Goal: Information Seeking & Learning: Understand process/instructions

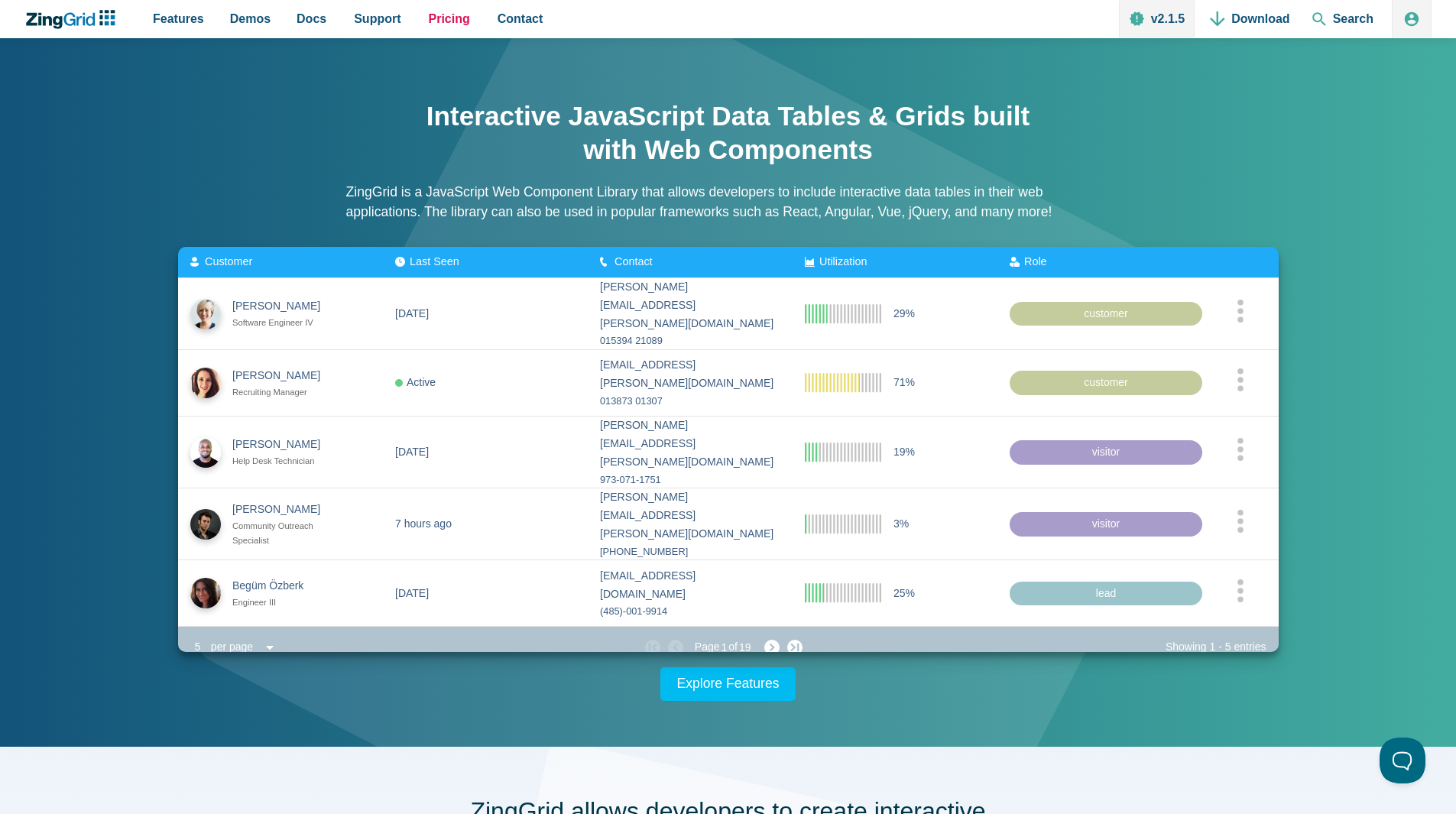
click at [433, 19] on span "Pricing" at bounding box center [449, 19] width 41 height 21
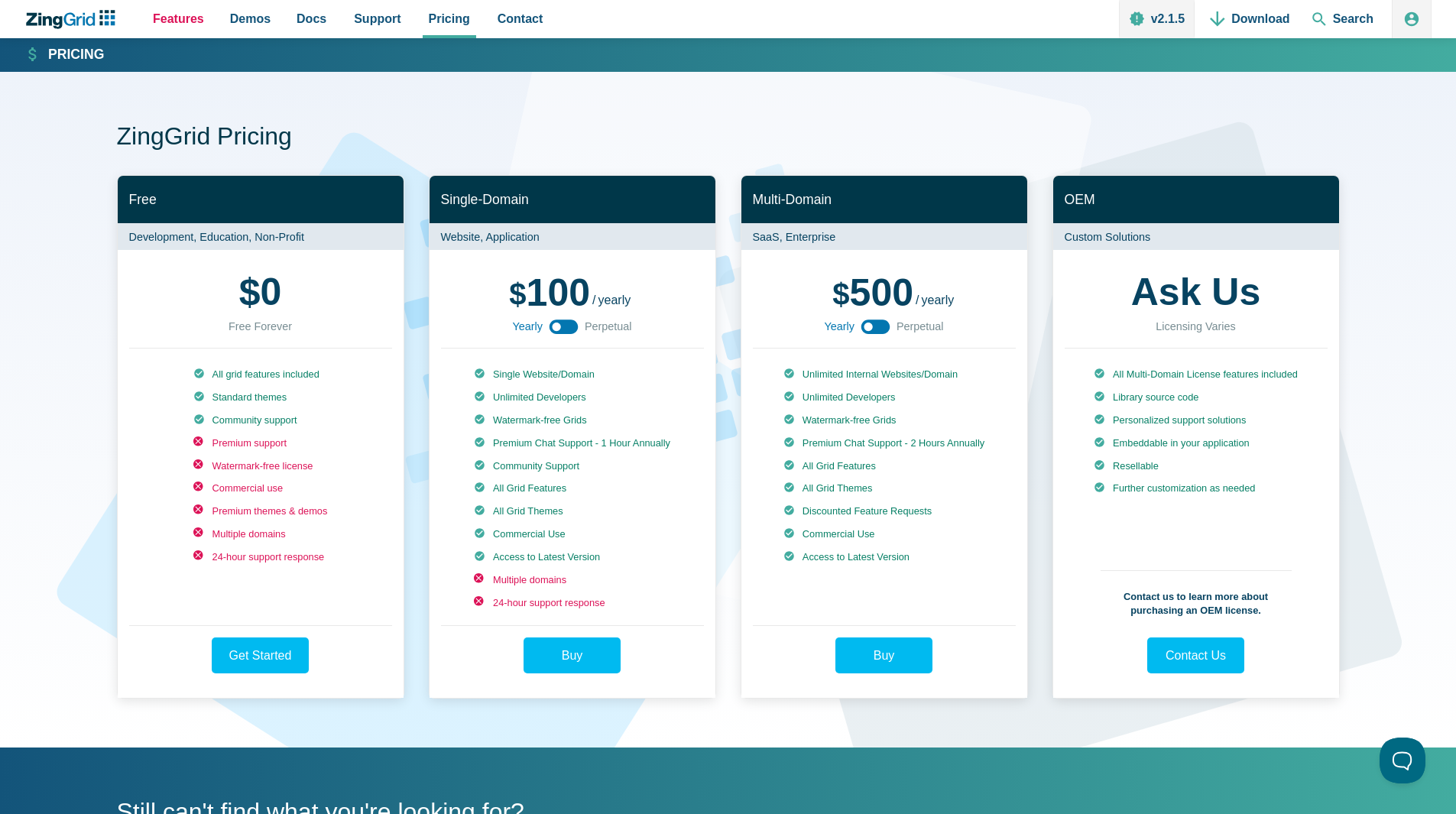
click at [185, 19] on span "Features" at bounding box center [179, 19] width 52 height 21
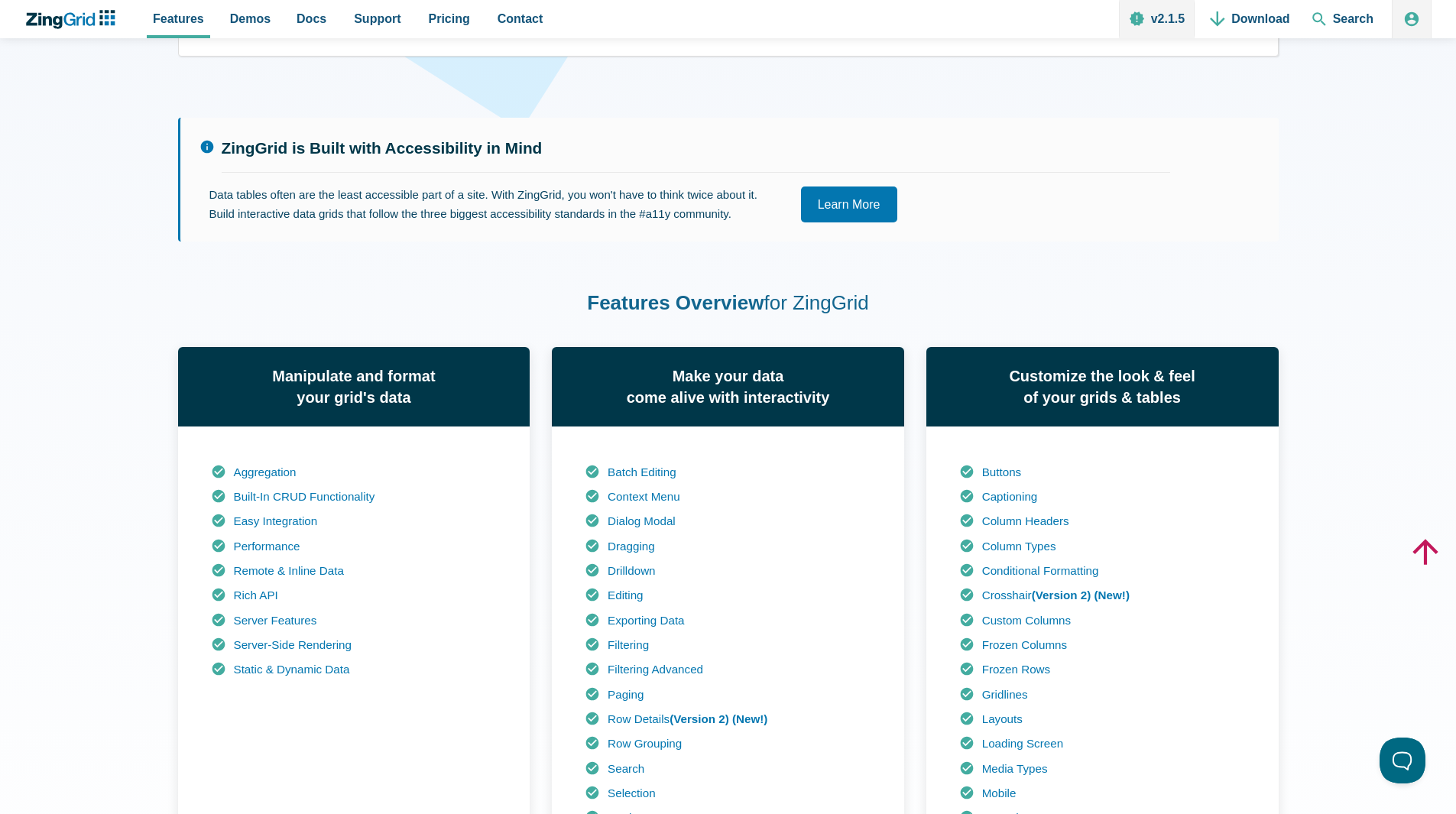
scroll to position [841, 0]
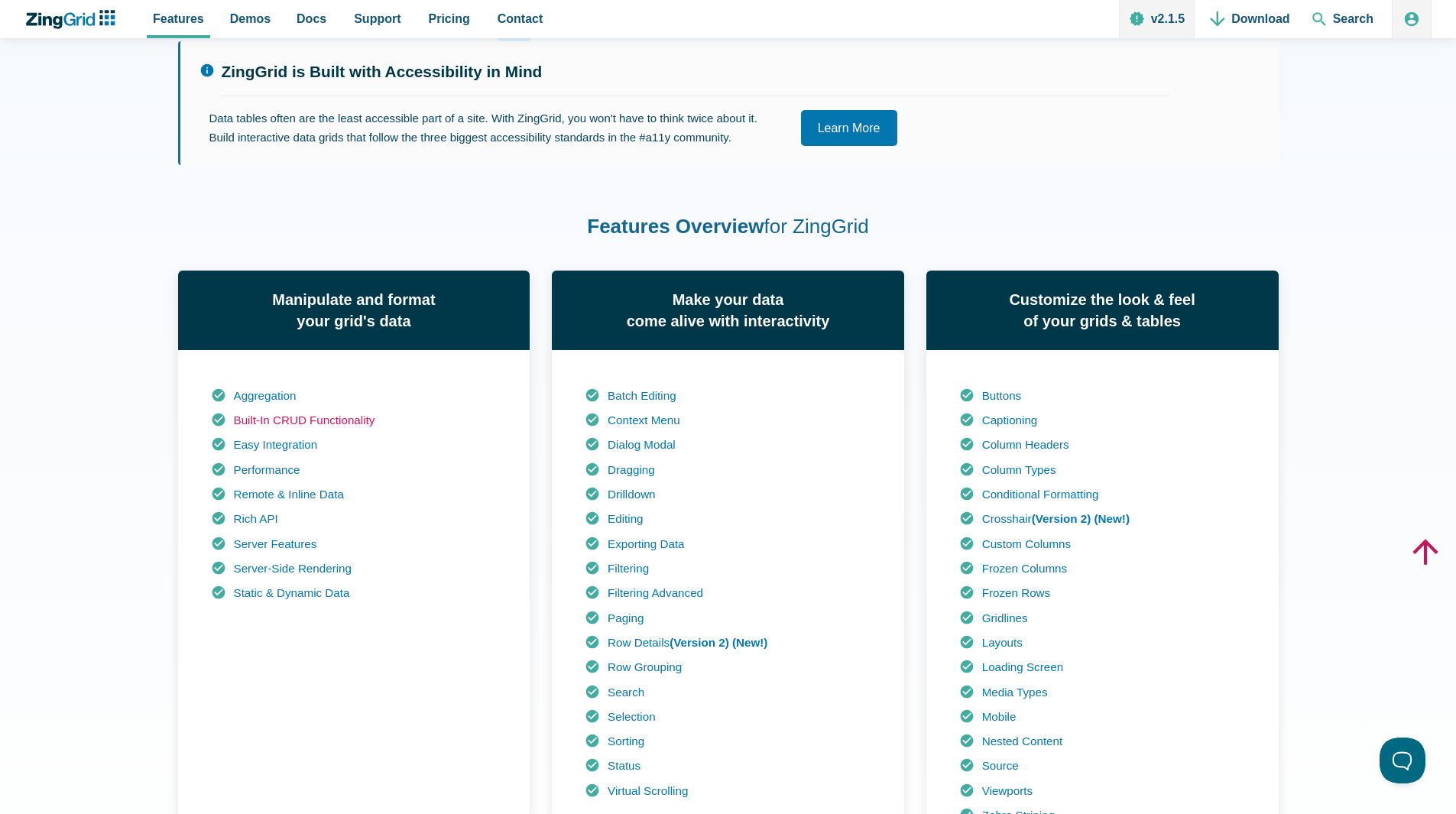
click at [321, 422] on link "Built-In CRUD Functionality" at bounding box center [304, 420] width 141 height 13
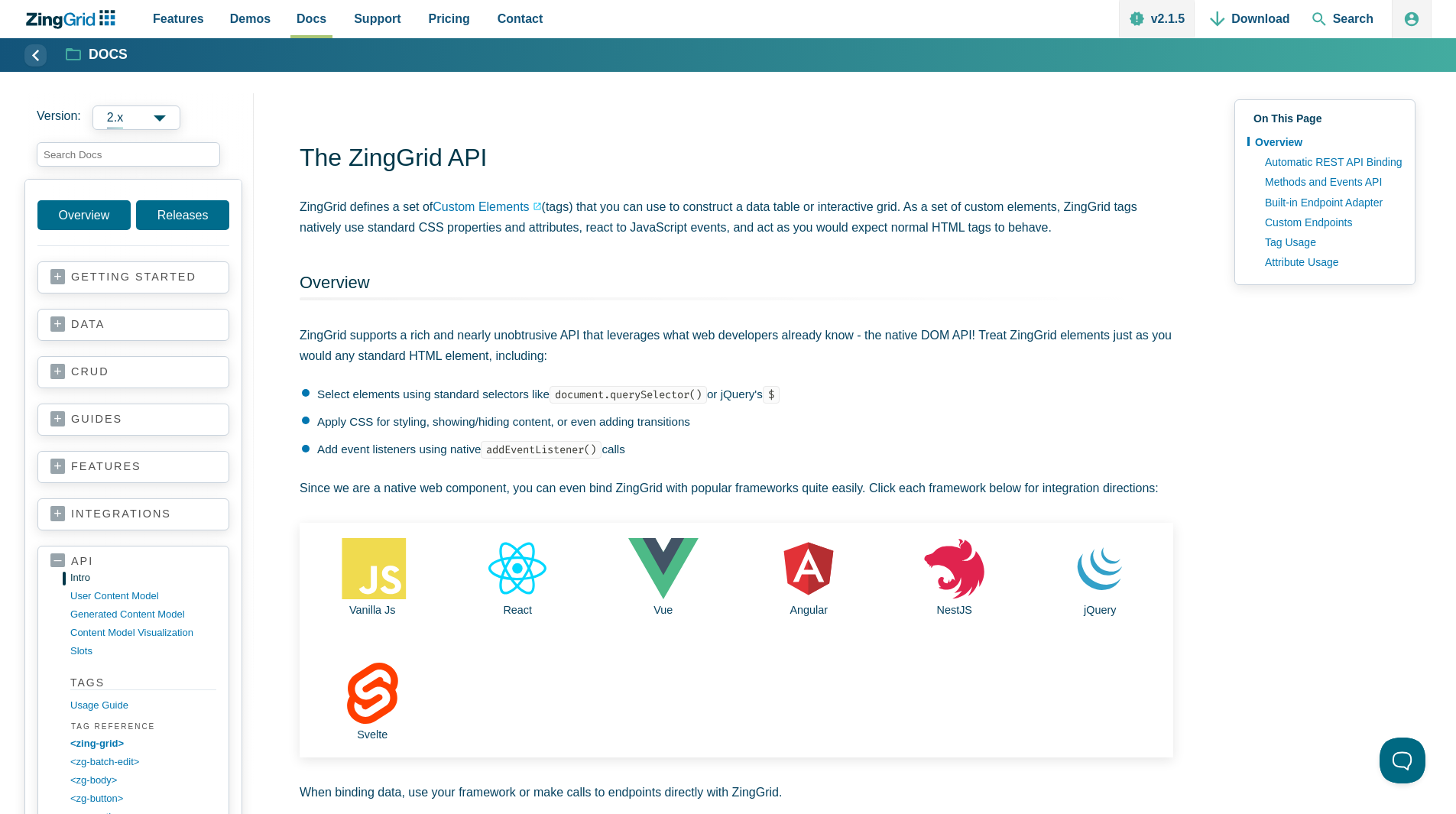
click at [148, 120] on span "2.x" at bounding box center [136, 118] width 88 height 24
click at [174, 117] on span "2.x" at bounding box center [136, 118] width 88 height 24
click at [96, 367] on link "crud" at bounding box center [134, 372] width 166 height 15
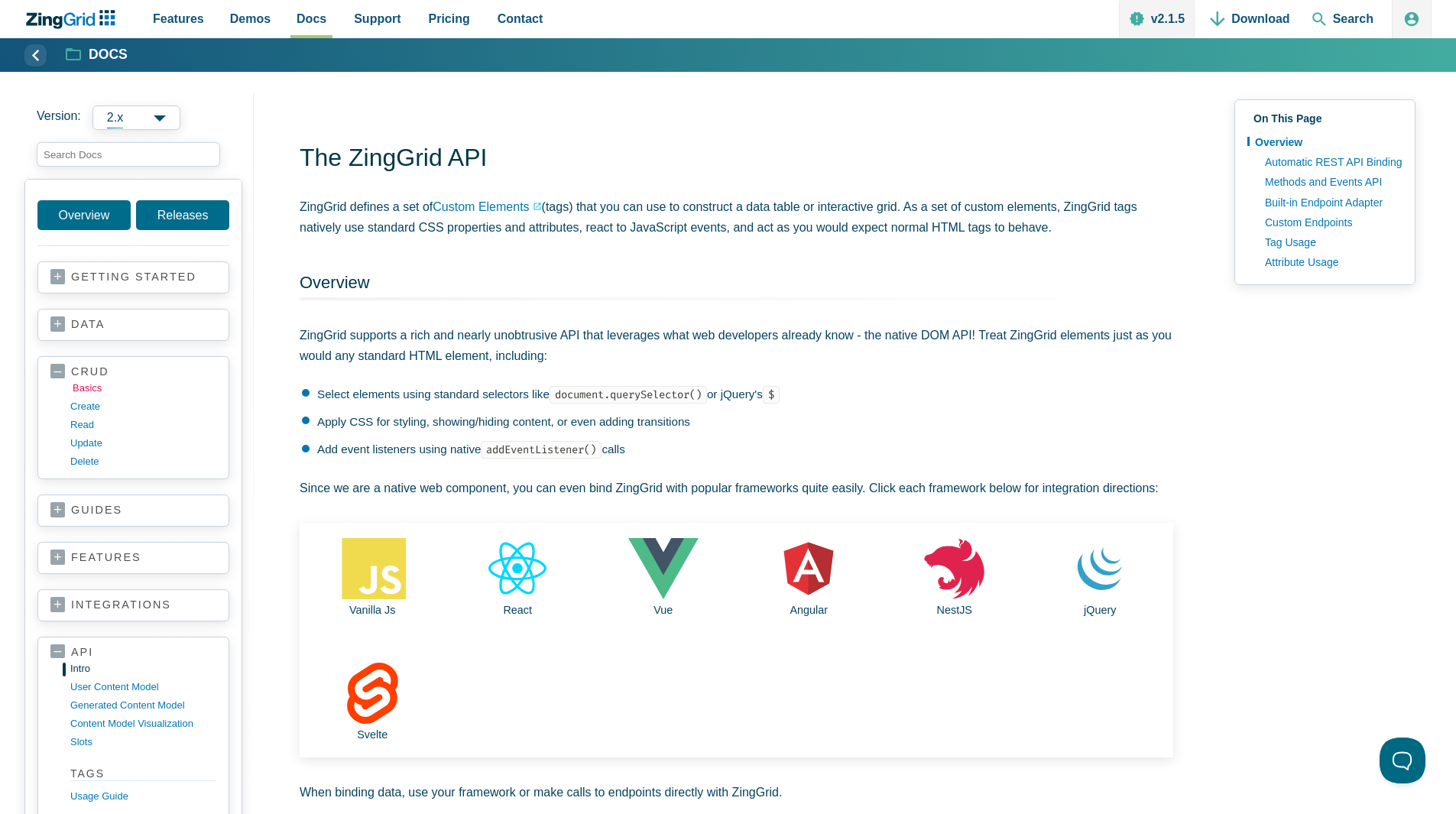
click at [95, 387] on link "basics" at bounding box center [145, 388] width 146 height 19
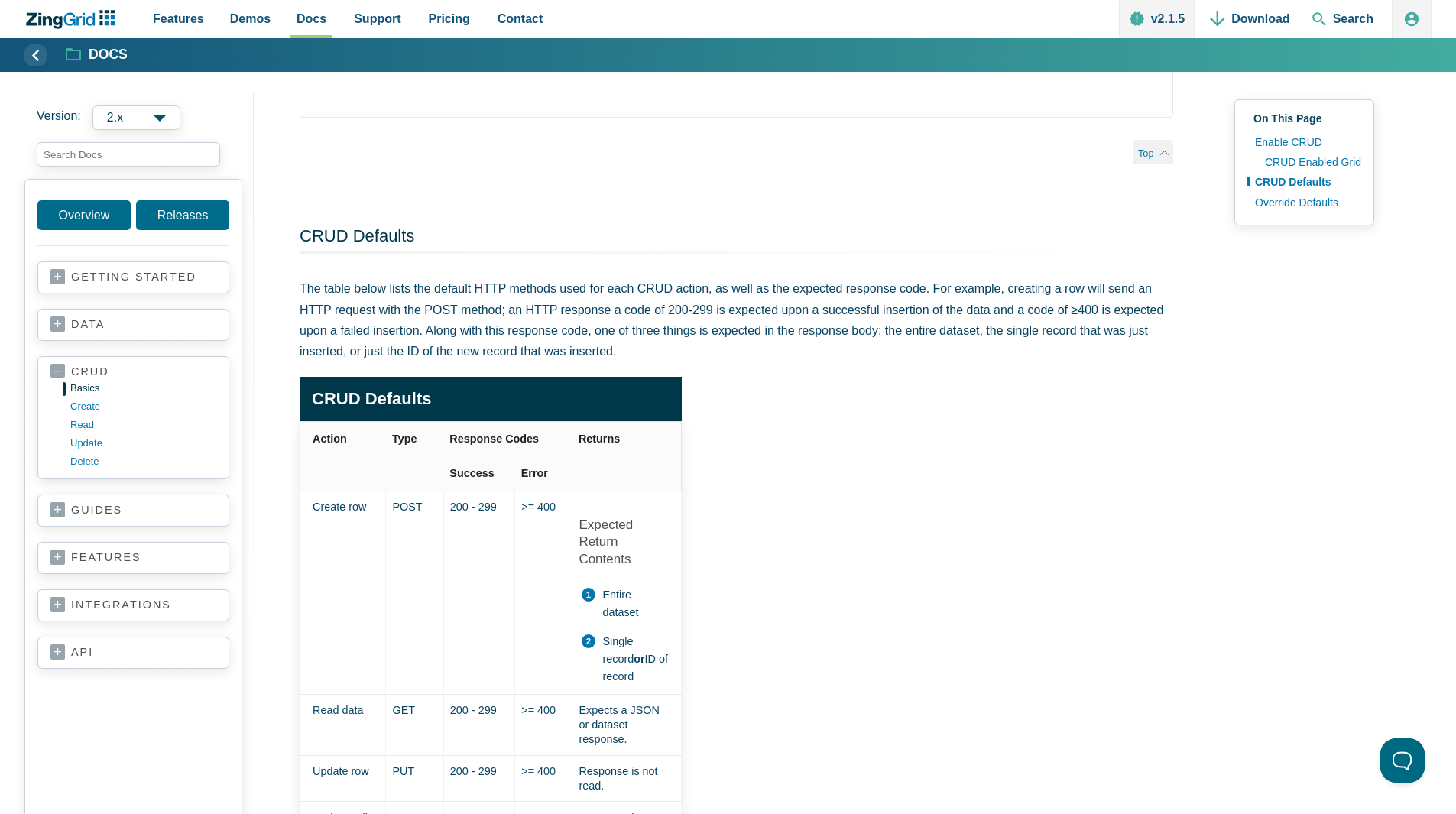
scroll to position [1528, 0]
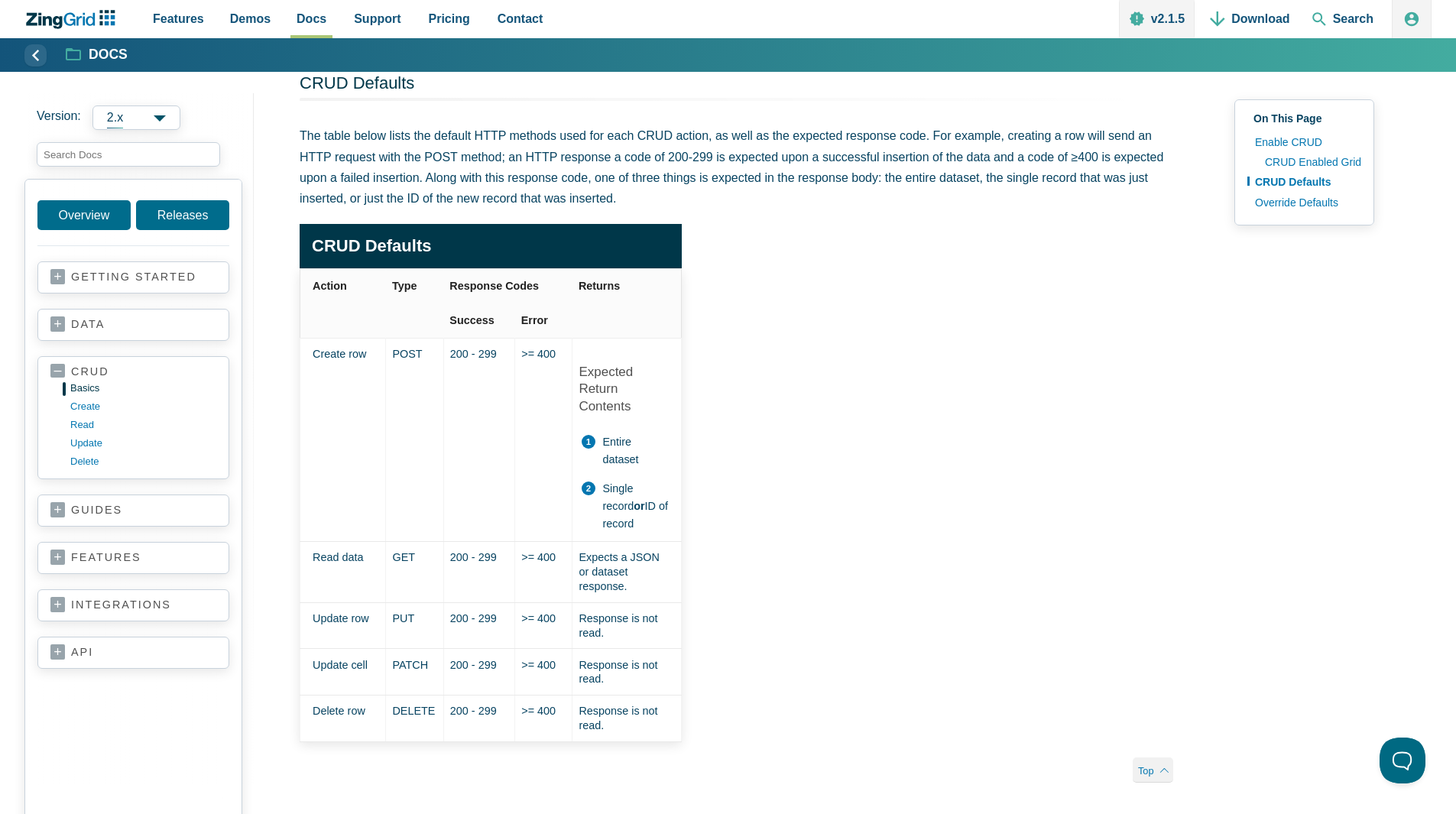
click at [618, 410] on h4 "Expected Return Contents" at bounding box center [624, 388] width 90 height 51
click at [626, 403] on h4 "Expected Return Contents" at bounding box center [624, 388] width 90 height 51
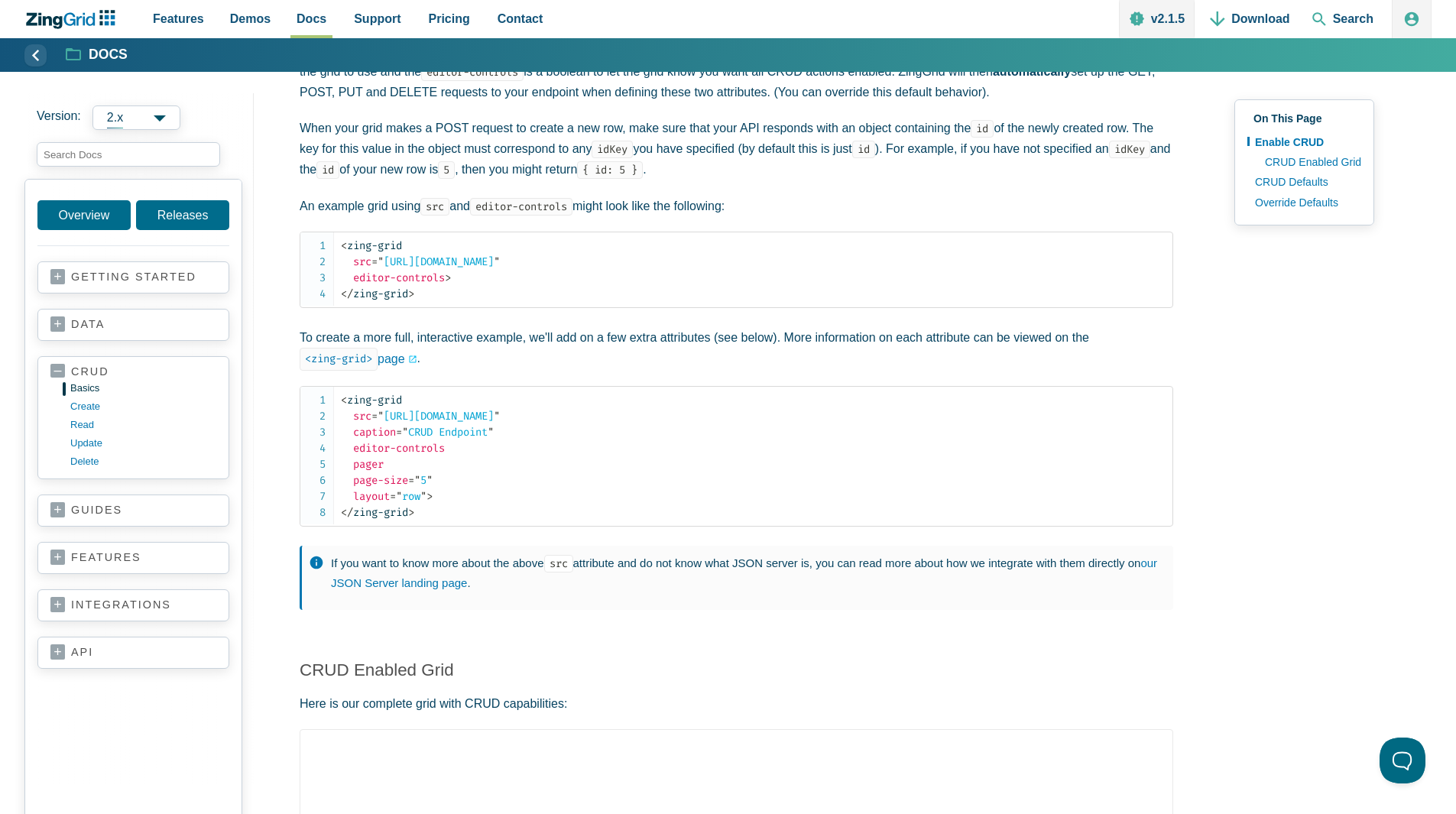
scroll to position [687, 0]
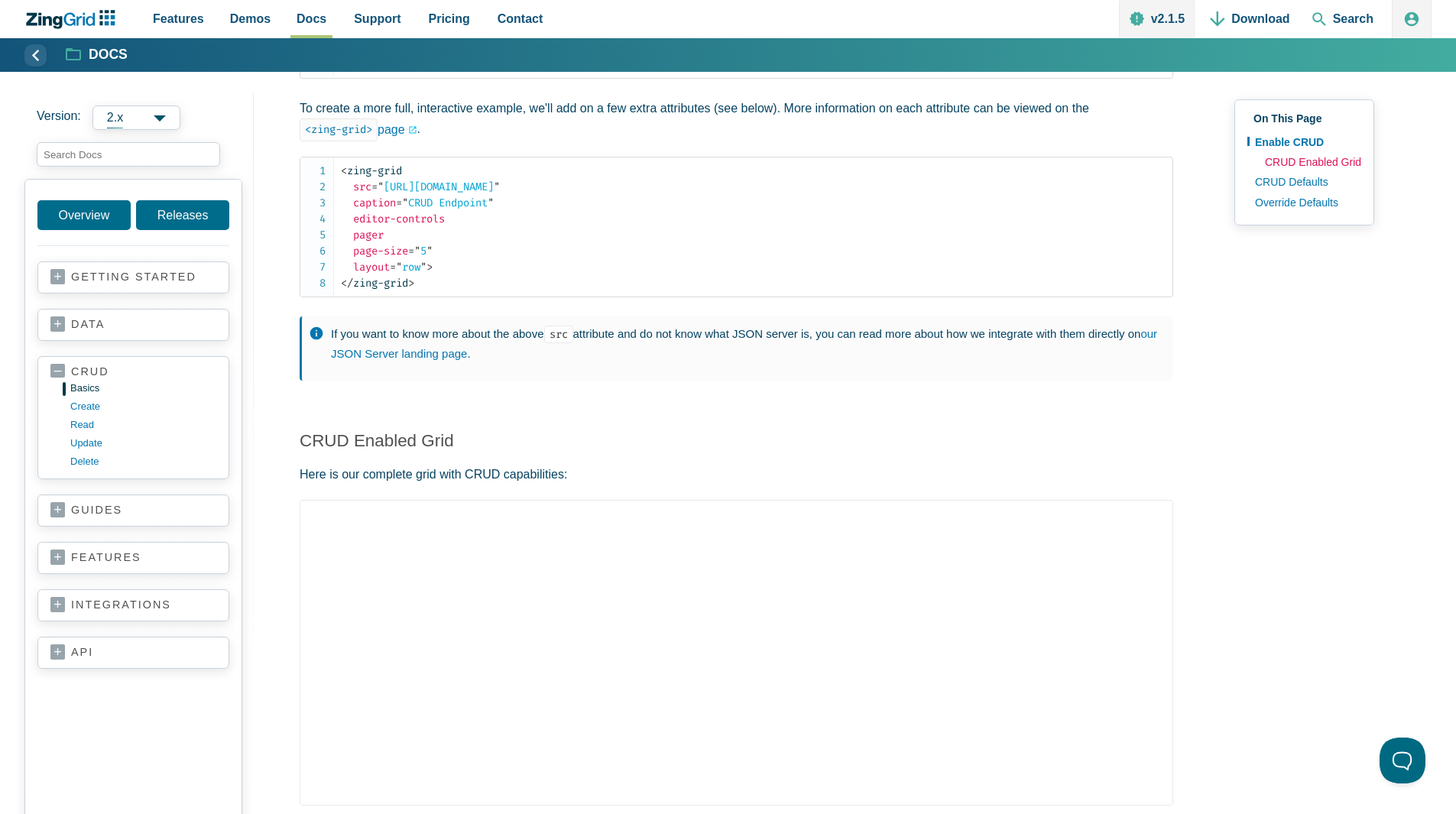
click at [1324, 163] on link "CRUD Enabled Grid" at bounding box center [1309, 162] width 104 height 20
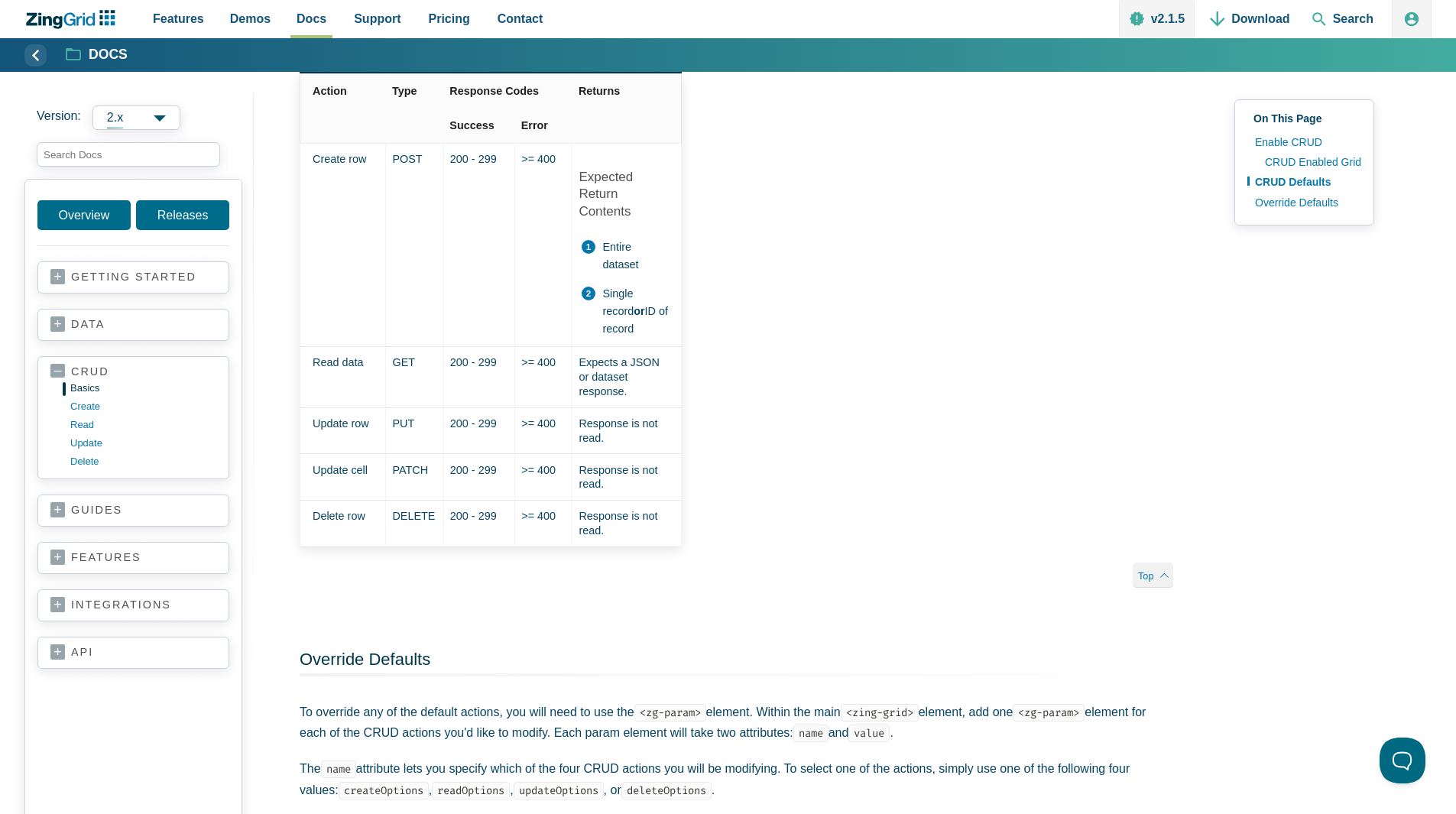
scroll to position [1742, 0]
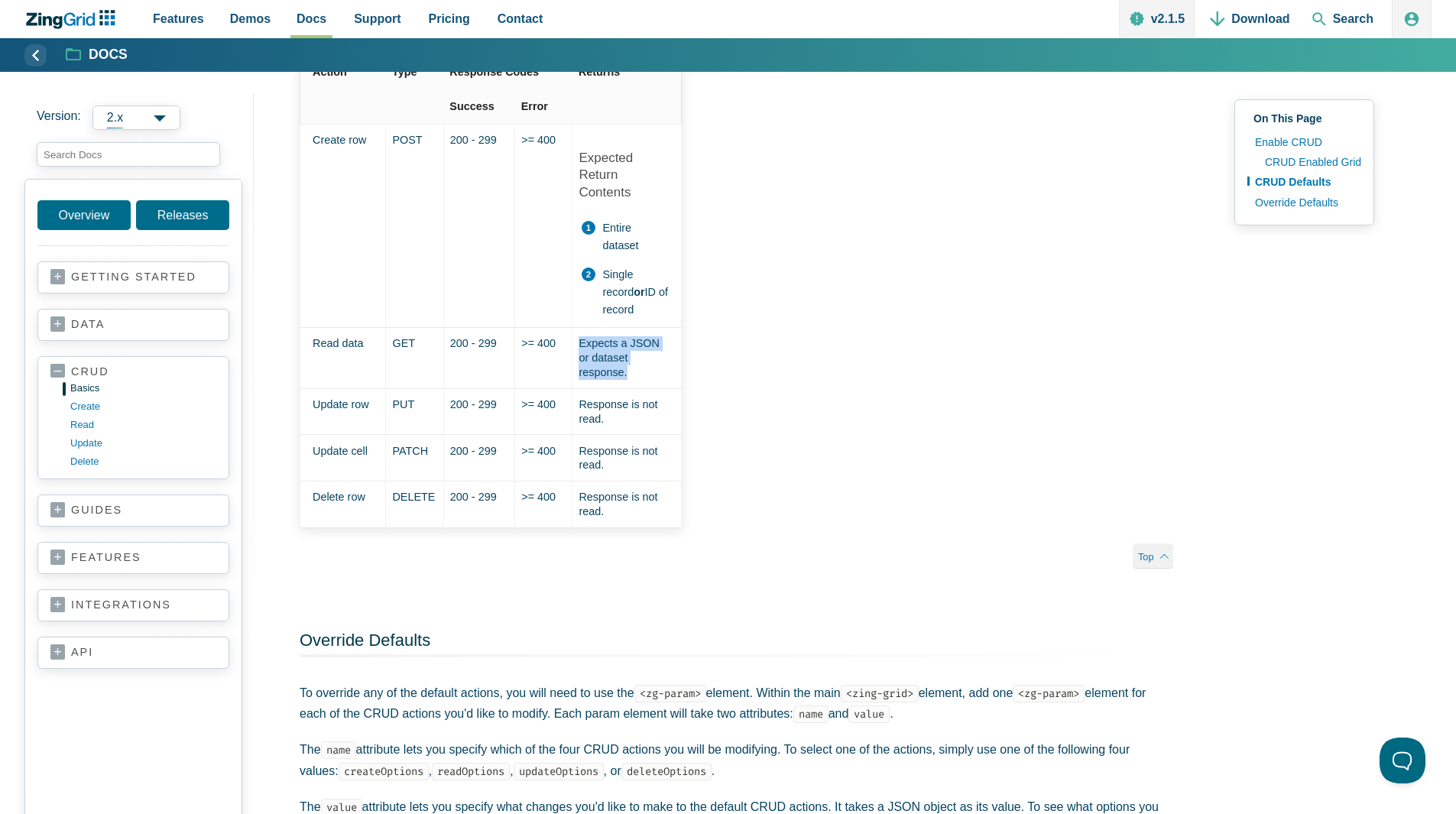
click at [631, 356] on p "Expects a JSON or dataset response." at bounding box center [624, 357] width 90 height 43
click at [611, 405] on p "Response is not read." at bounding box center [624, 411] width 90 height 28
click at [615, 452] on p "Response is not read." at bounding box center [624, 458] width 90 height 28
click at [605, 499] on p "Response is not read." at bounding box center [624, 504] width 90 height 28
click at [625, 364] on p "Expects a JSON or dataset response." at bounding box center [624, 357] width 90 height 43
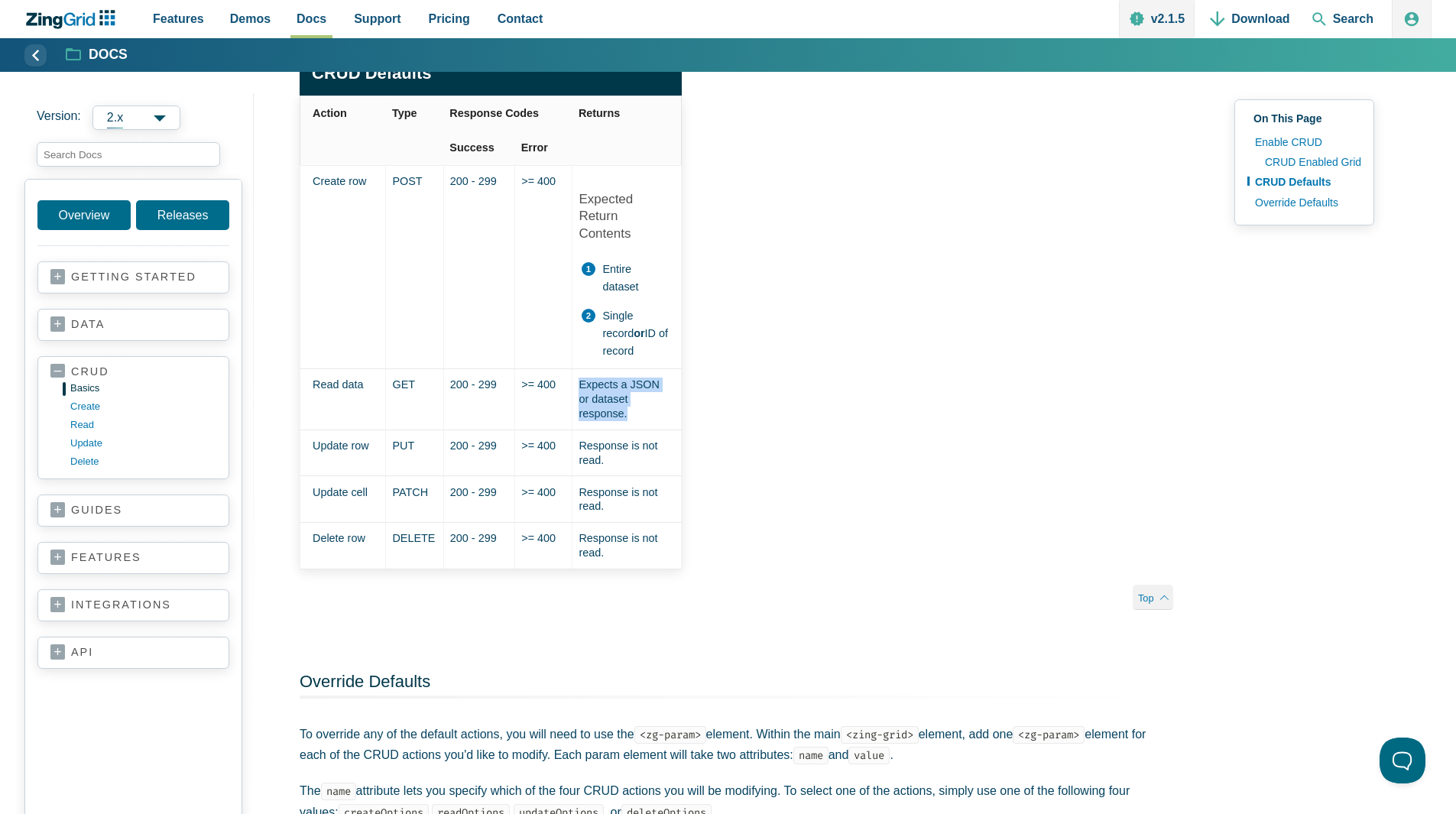
scroll to position [1666, 0]
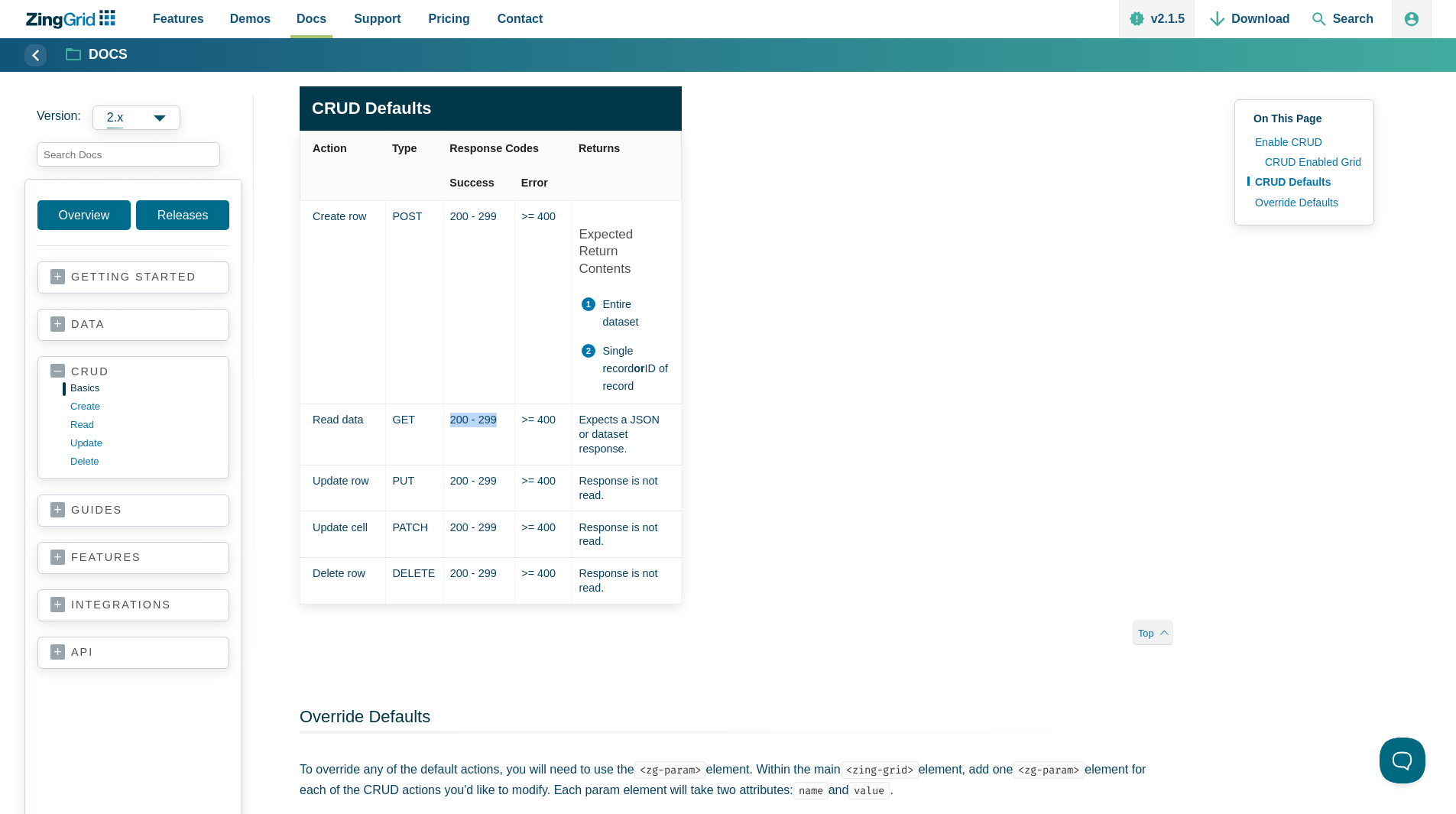
click at [476, 430] on td "200 - 299" at bounding box center [479, 435] width 71 height 61
click at [549, 433] on td ">= 400" at bounding box center [543, 435] width 57 height 61
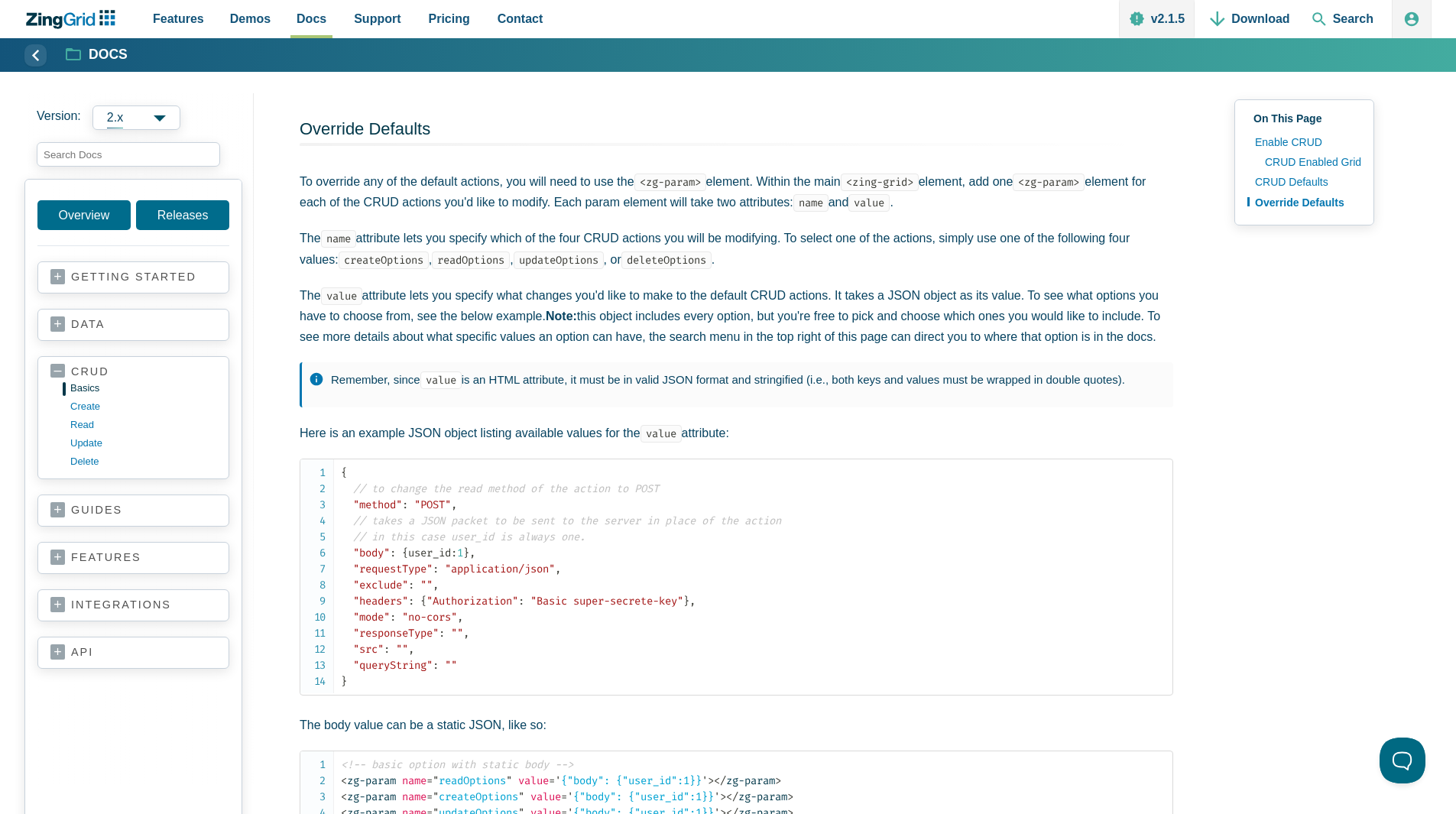
scroll to position [2277, 0]
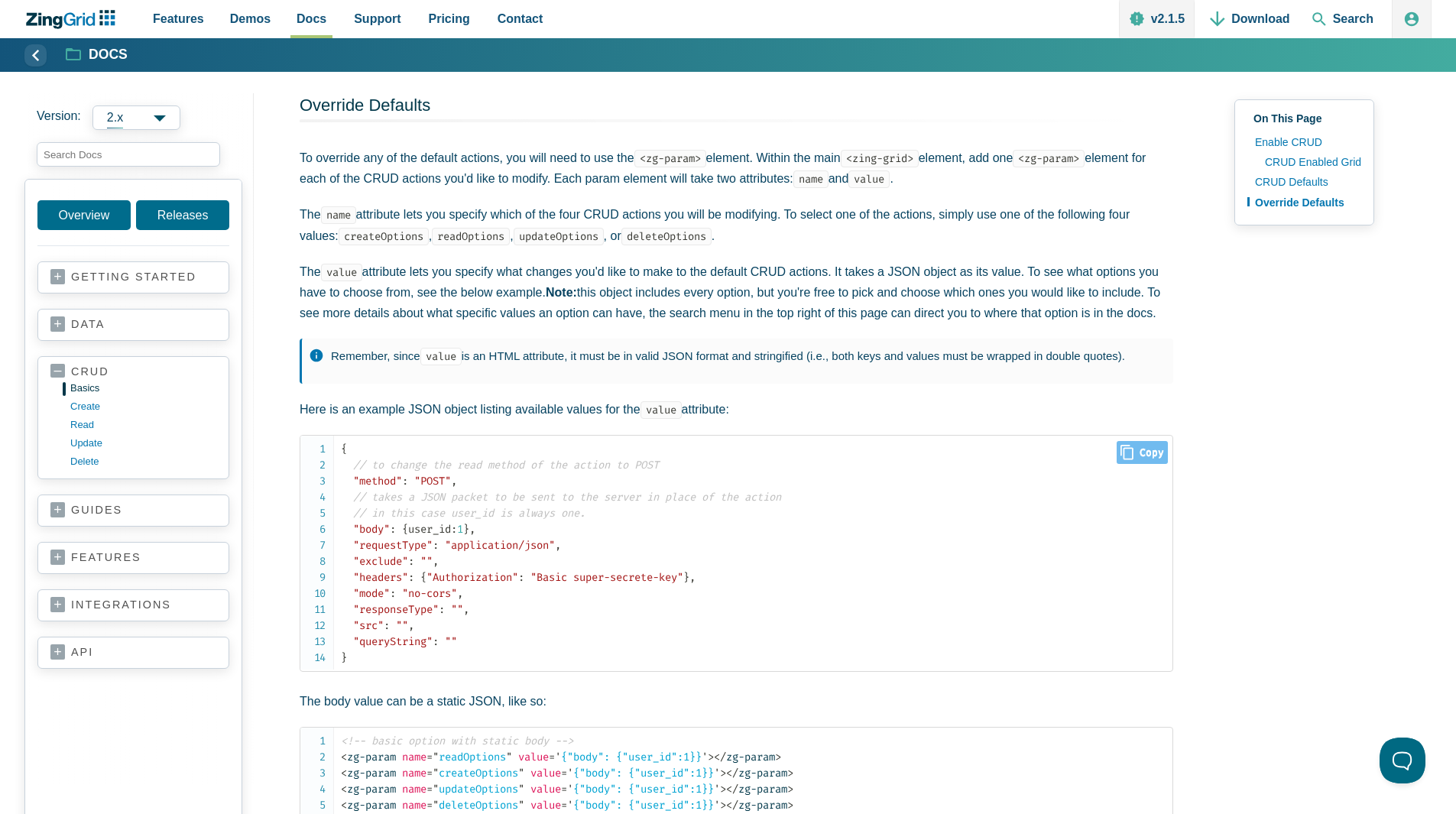
click at [541, 459] on span "// to change the read method of the action to POST" at bounding box center [505, 465] width 306 height 13
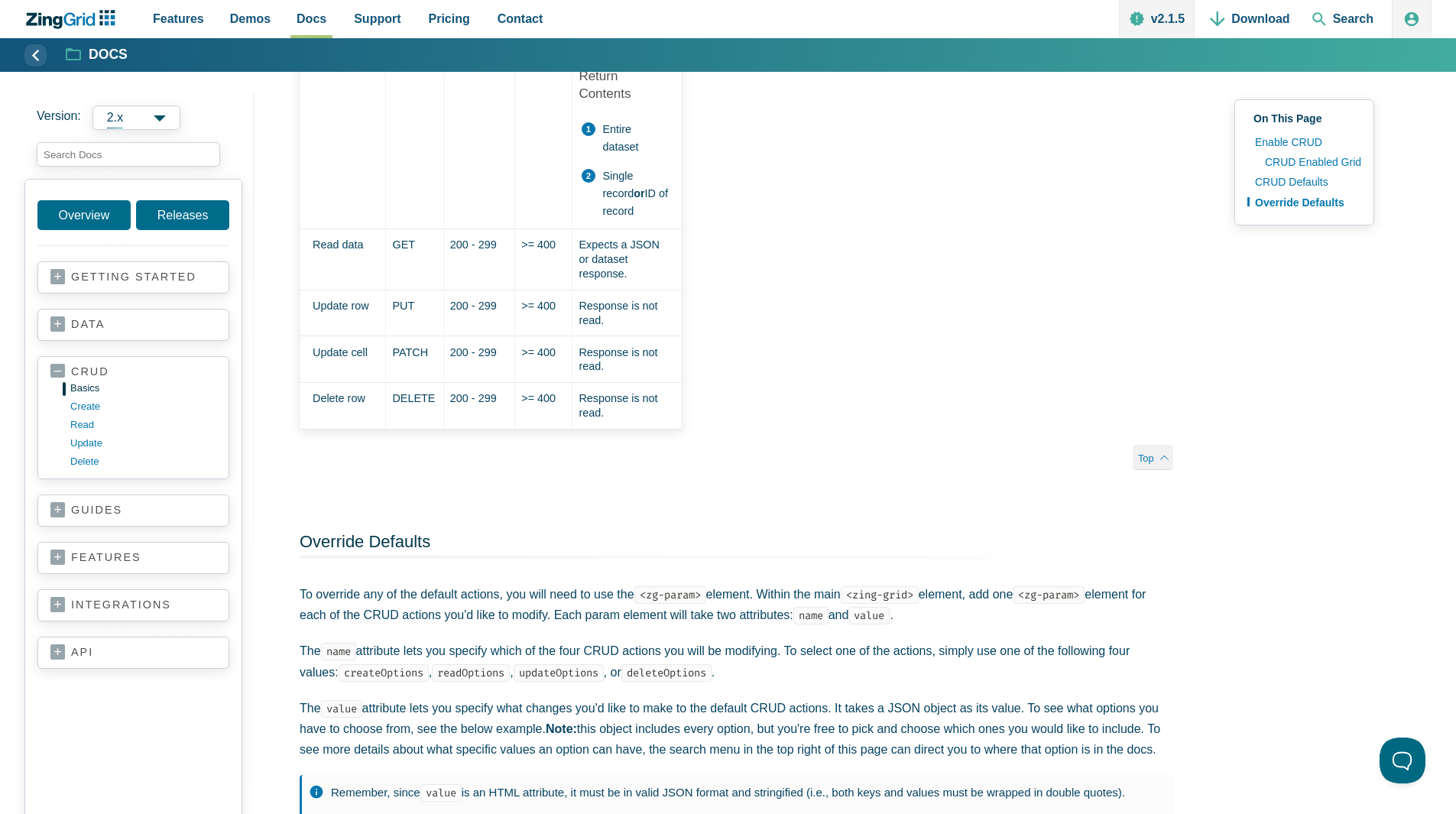
scroll to position [1742, 0]
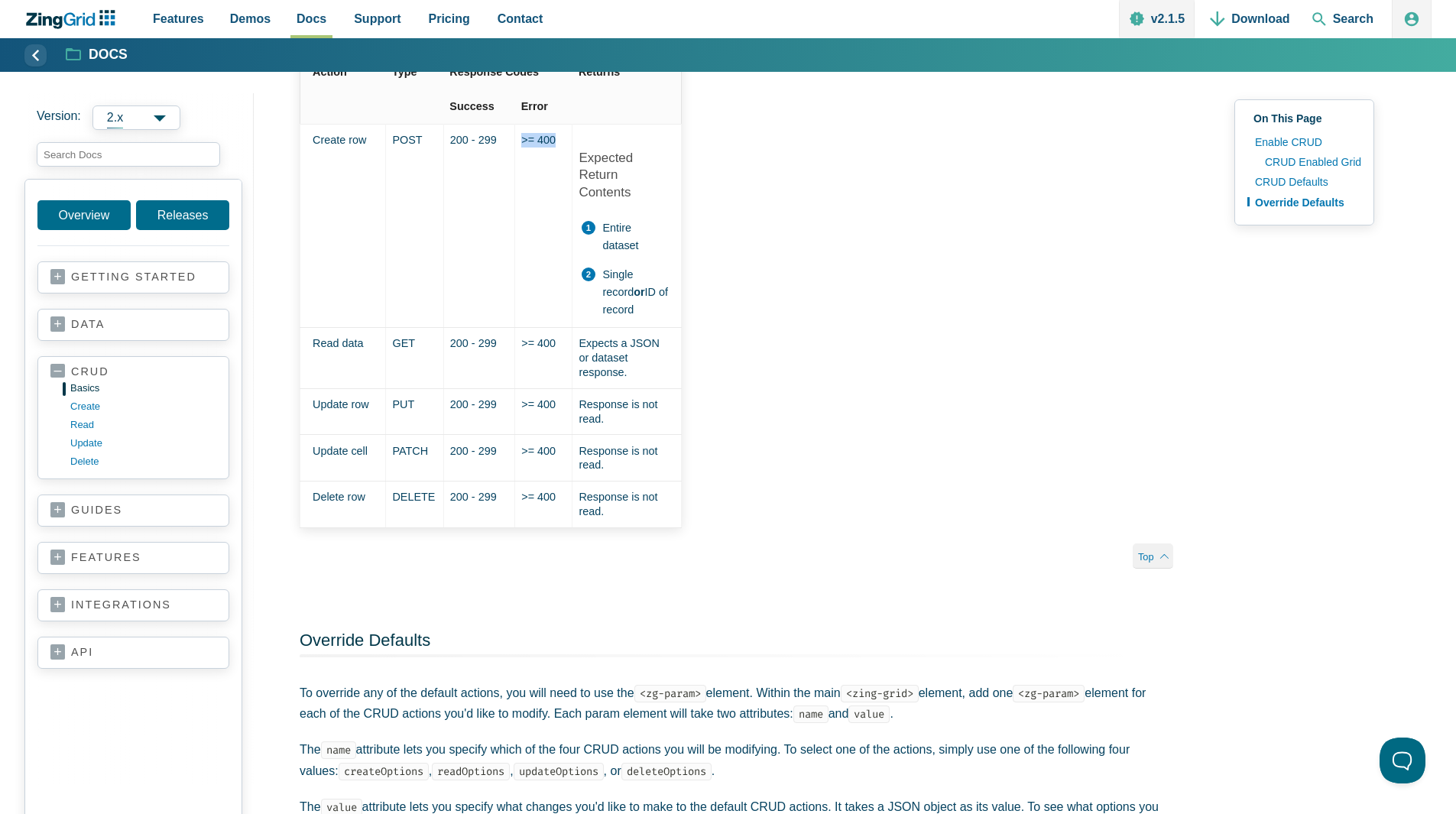
click at [543, 198] on td ">= 400" at bounding box center [543, 226] width 57 height 204
click at [610, 252] on li "Entire dataset" at bounding box center [625, 237] width 88 height 35
click at [539, 364] on td ">= 400" at bounding box center [543, 359] width 57 height 61
click at [546, 419] on td ">= 400" at bounding box center [543, 412] width 57 height 47
drag, startPoint x: 542, startPoint y: 463, endPoint x: 542, endPoint y: 482, distance: 19.0
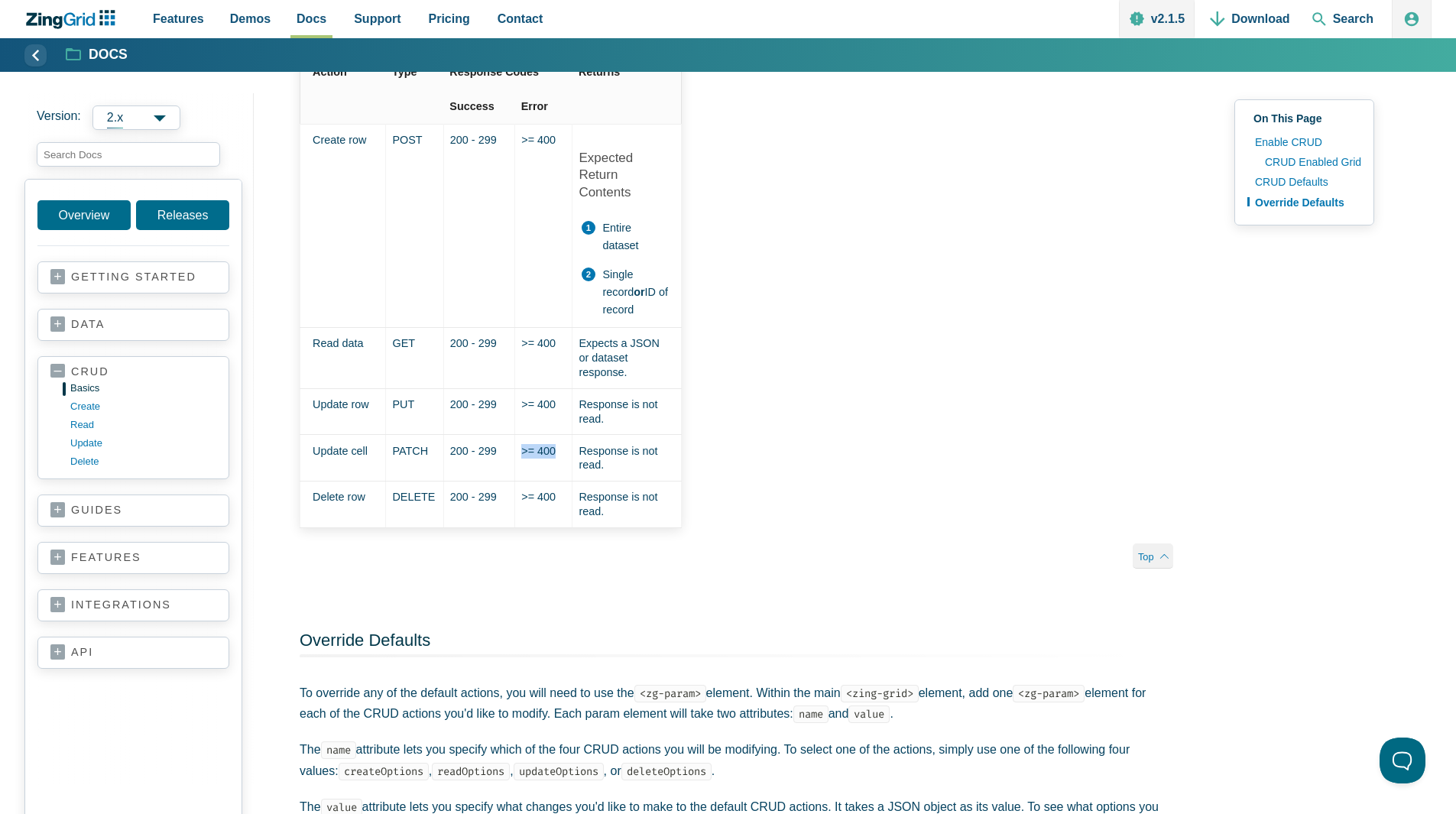
click at [542, 463] on td ">= 400" at bounding box center [543, 458] width 57 height 47
click at [542, 490] on td ">= 400" at bounding box center [543, 505] width 57 height 47
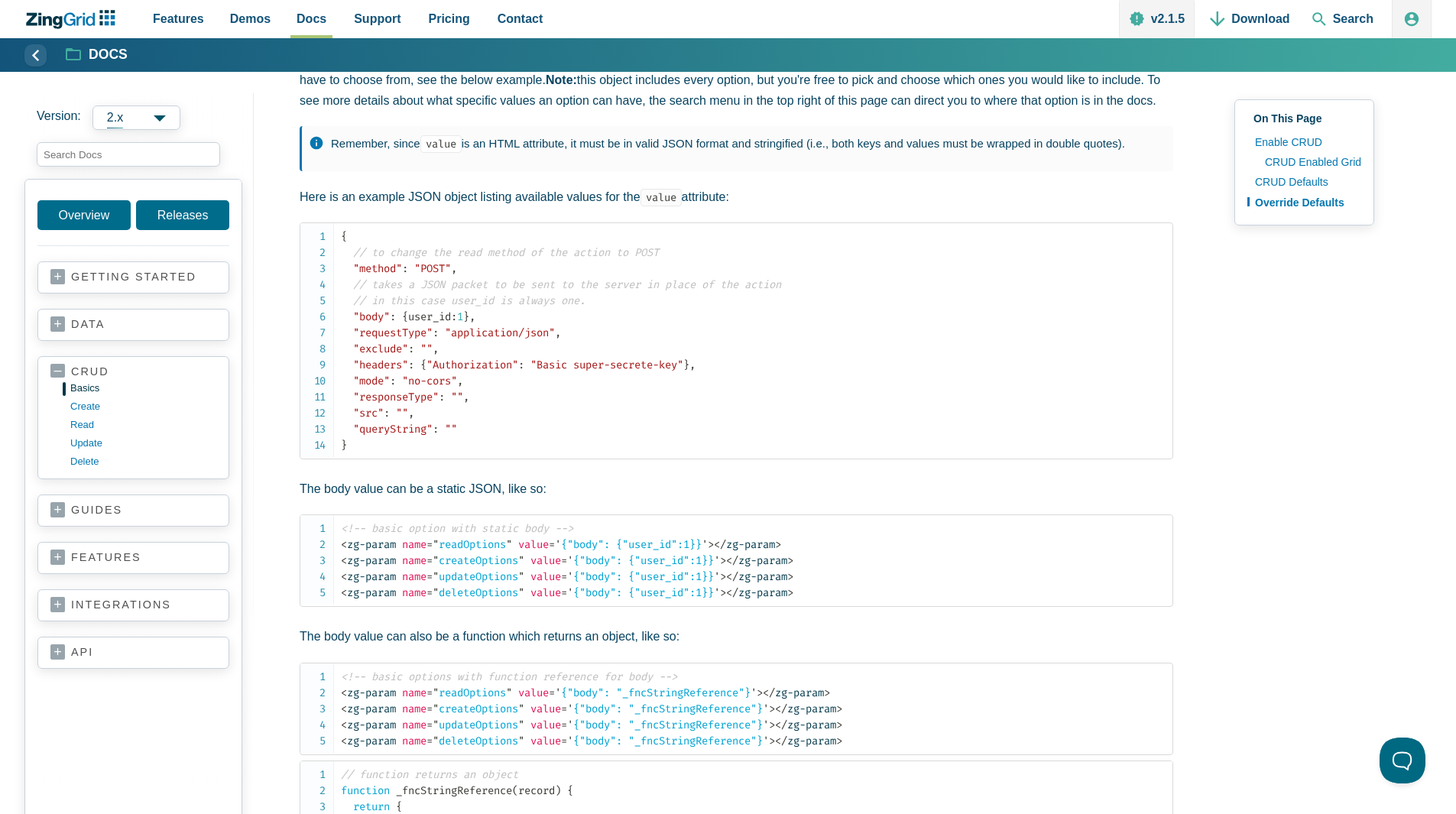
scroll to position [2506, 0]
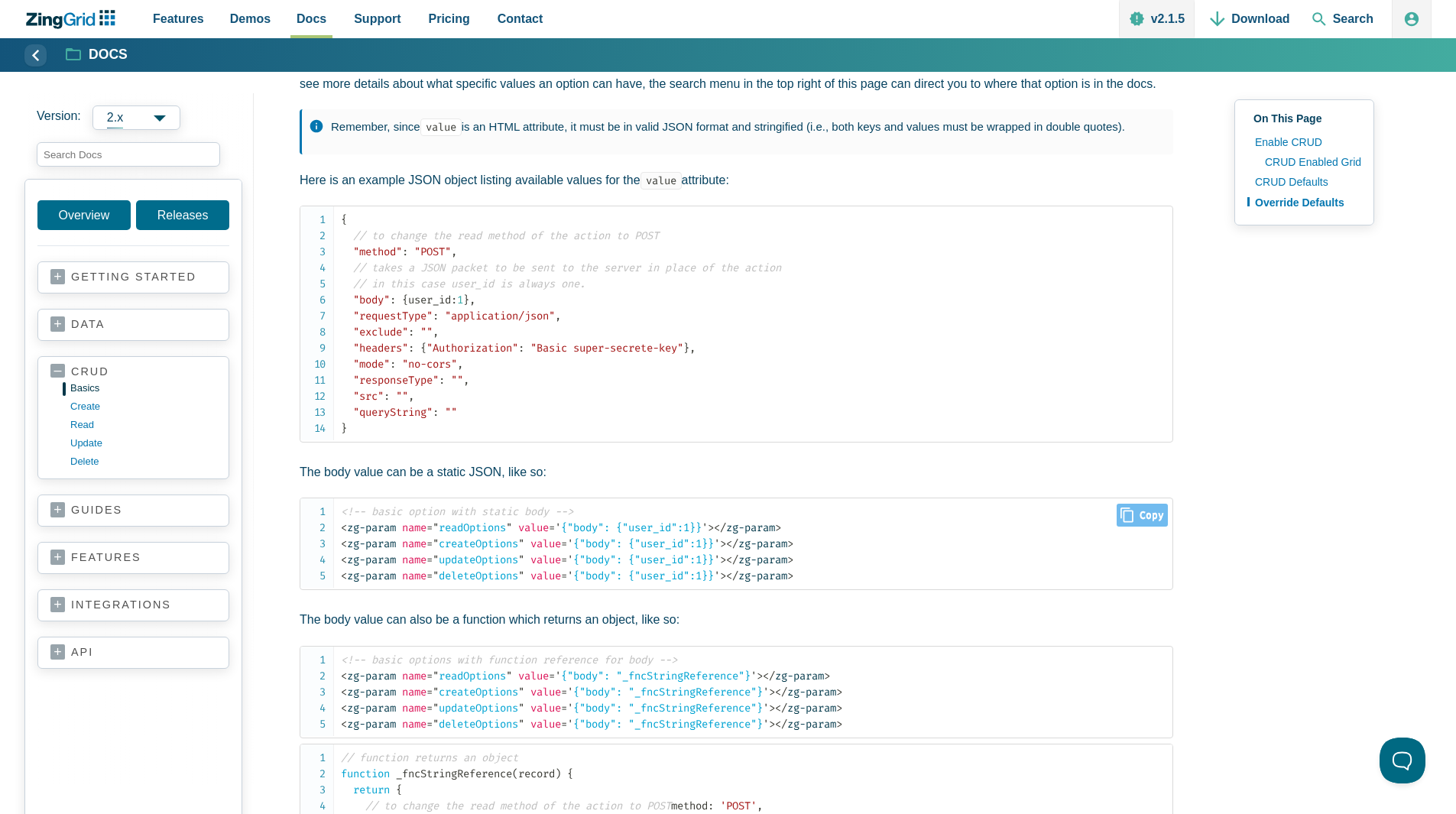
click at [491, 525] on span "= " readOptions "" at bounding box center [469, 528] width 85 height 13
